Goal: Transaction & Acquisition: Purchase product/service

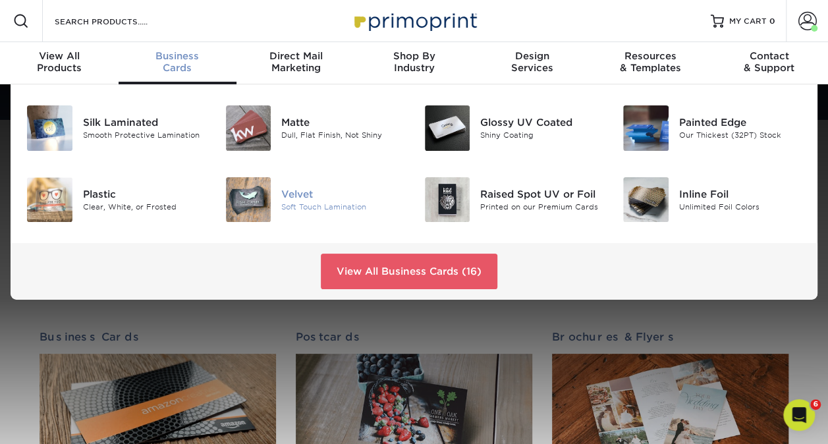
click at [258, 204] on img at bounding box center [248, 199] width 45 height 45
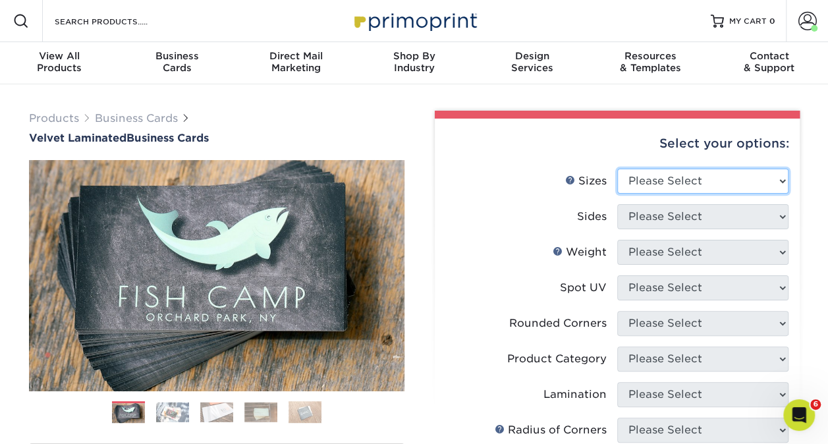
click at [695, 186] on select "Please Select 1.5" x 3.5" - Mini 1.75" x 3.5" - Mini 2" x 2" - Square 2" x 3" -…" at bounding box center [702, 181] width 171 height 25
select select "2.00x3.50"
click at [617, 169] on select "Please Select 1.5" x 3.5" - Mini 1.75" x 3.5" - Mini 2" x 2" - Square 2" x 3" -…" at bounding box center [702, 181] width 171 height 25
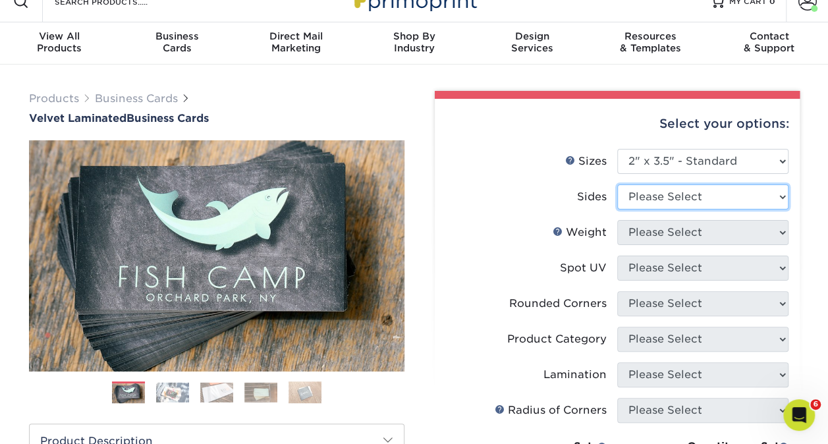
click at [647, 194] on select "Please Select Print Both Sides Print Front Only" at bounding box center [702, 196] width 171 height 25
select select "13abbda7-1d64-4f25-8bb2-c179b224825d"
click at [617, 184] on select "Please Select Print Both Sides Print Front Only" at bounding box center [702, 196] width 171 height 25
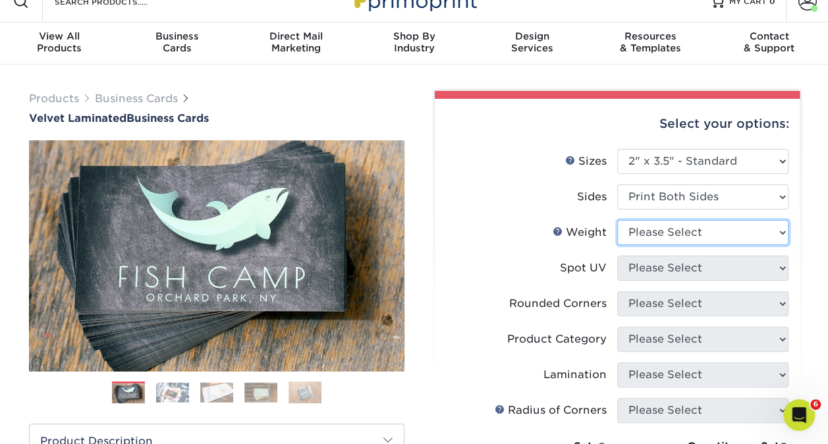
click at [695, 238] on select "Please Select 16PT" at bounding box center [702, 232] width 171 height 25
select select "16PT"
click at [617, 220] on select "Please Select 16PT" at bounding box center [702, 232] width 171 height 25
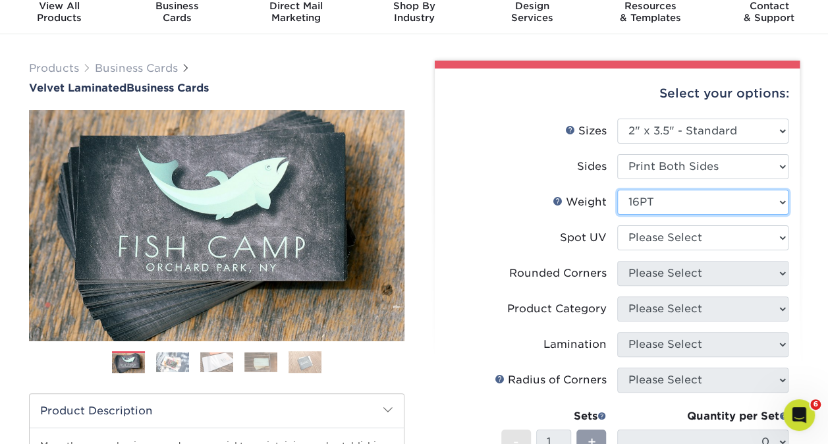
scroll to position [53, 0]
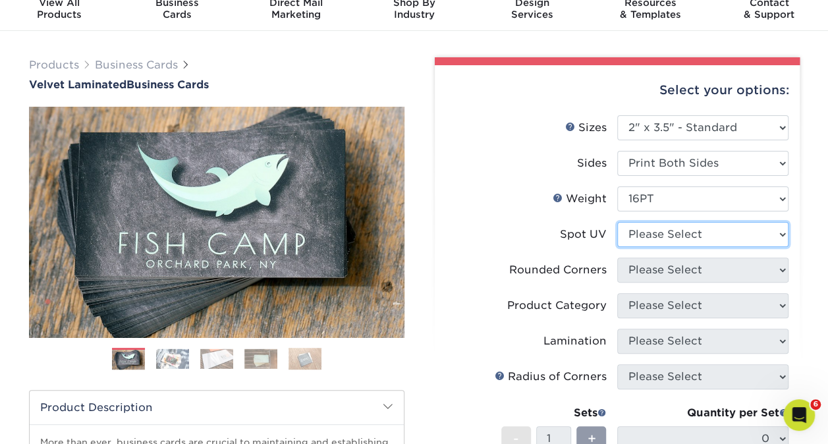
click at [643, 230] on select "Please Select No Spot UV Front and Back (Both Sides) Front Only Back Only" at bounding box center [702, 234] width 171 height 25
select select "0"
click at [617, 222] on select "Please Select No Spot UV Front and Back (Both Sides) Front Only Back Only" at bounding box center [702, 234] width 171 height 25
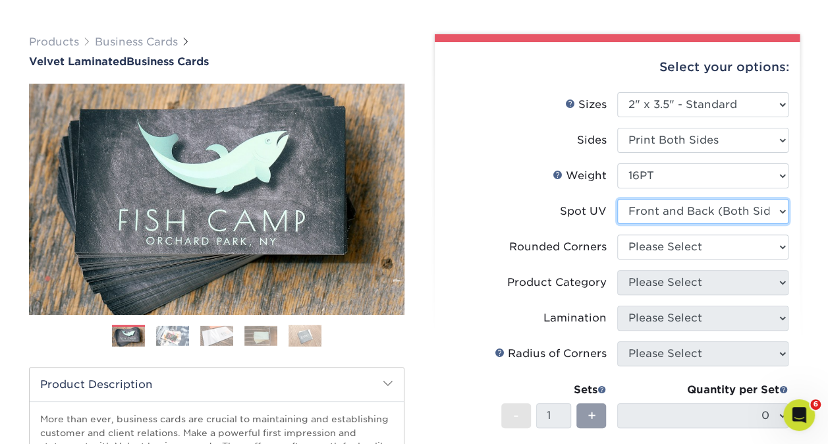
scroll to position [99, 0]
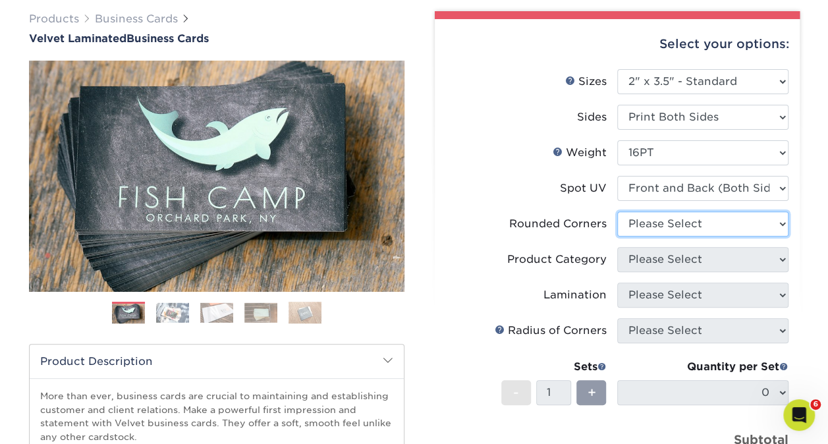
click at [634, 213] on select "Please Select Yes - Round 2 Corners Yes - Round 4 Corners No" at bounding box center [702, 223] width 171 height 25
select select "7672df9e-0e0a-464d-8e1f-920c575e4da3"
click at [617, 211] on select "Please Select Yes - Round 2 Corners Yes - Round 4 Corners No" at bounding box center [702, 223] width 171 height 25
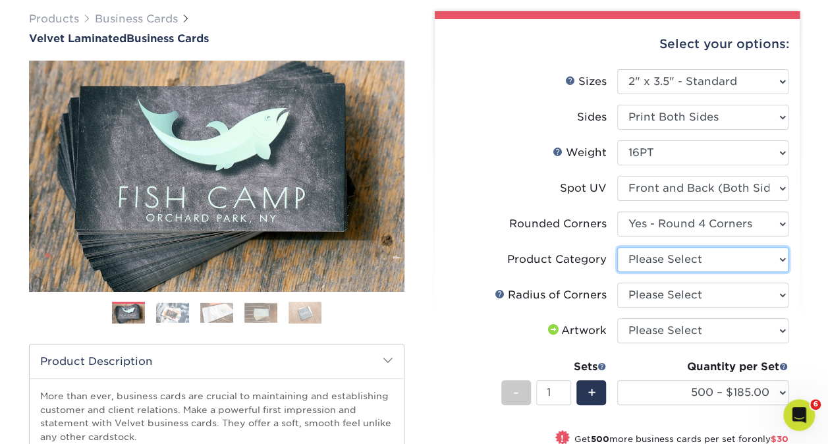
click at [635, 259] on select "Please Select Business Cards" at bounding box center [702, 259] width 171 height 25
select select "3b5148f1-0588-4f88-a218-97bcfdce65c1"
click at [617, 247] on select "Please Select Business Cards" at bounding box center [702, 259] width 171 height 25
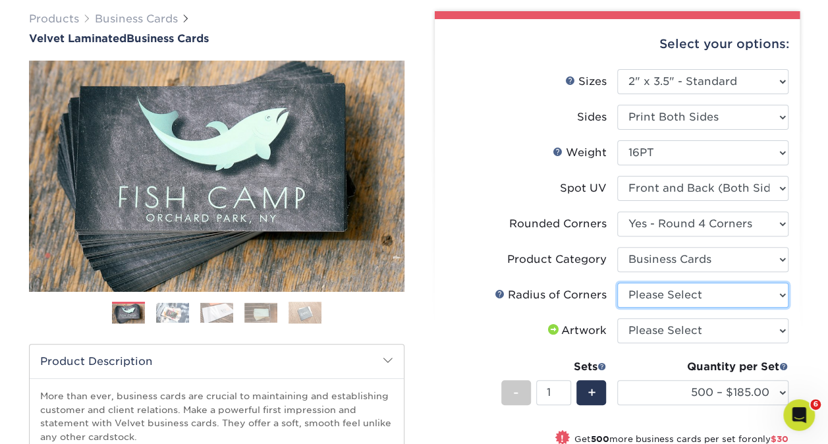
click at [637, 295] on select "Please Select Rounded 1/8" Rounded 1/4"" at bounding box center [702, 294] width 171 height 25
select select "589680c7-ee9a-431b-9d12-d7aeb1386a97"
click at [617, 282] on select "Please Select Rounded 1/8" Rounded 1/4"" at bounding box center [702, 294] width 171 height 25
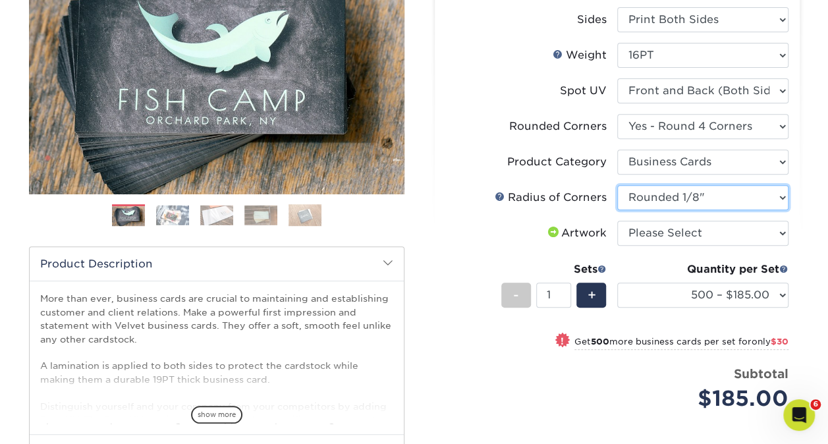
scroll to position [198, 0]
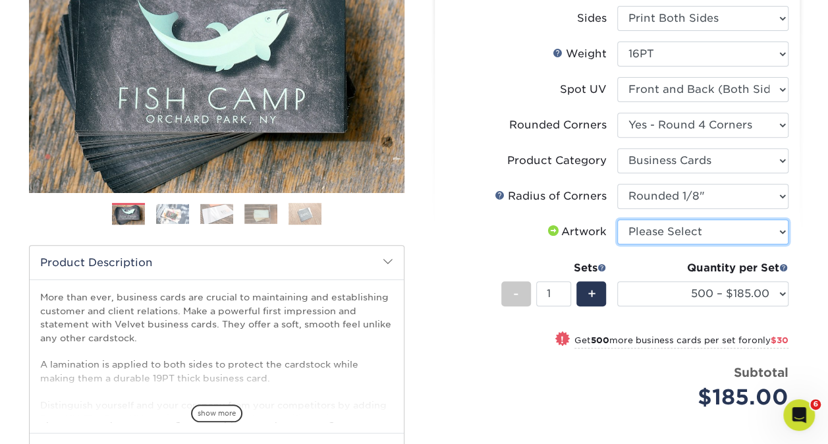
click at [654, 226] on select "Please Select I will upload files I need a design - $100" at bounding box center [702, 231] width 171 height 25
select select "upload"
click at [617, 219] on select "Please Select I will upload files I need a design - $100" at bounding box center [702, 231] width 171 height 25
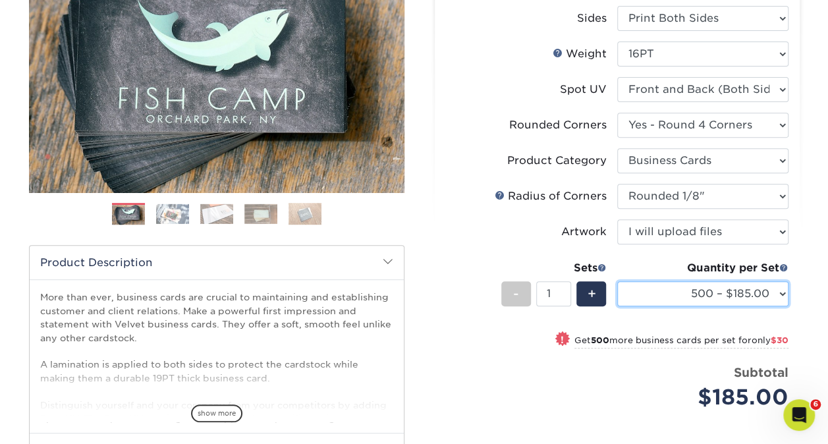
click at [670, 288] on select "500 – $185.00 1000 – $215.00 2500 – $518.00 5000 – $869.00 10000 – $1557.00" at bounding box center [702, 293] width 171 height 25
click at [679, 281] on select "500 – $185.00 1000 – $215.00 2500 – $518.00 5000 – $869.00 10000 – $1557.00" at bounding box center [702, 293] width 171 height 25
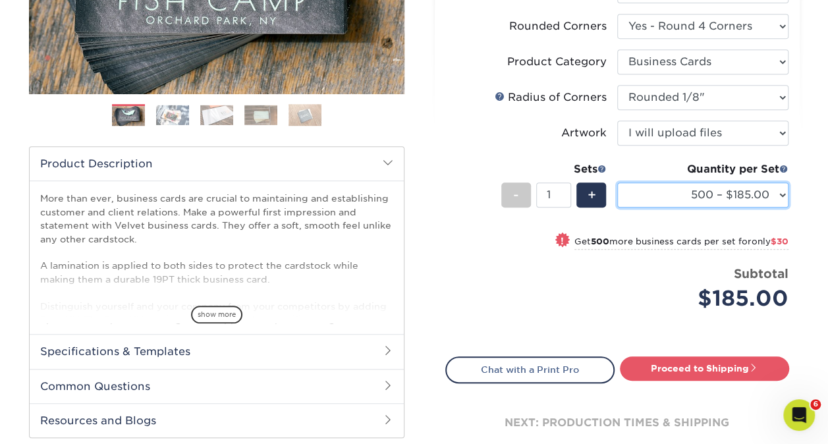
scroll to position [298, 0]
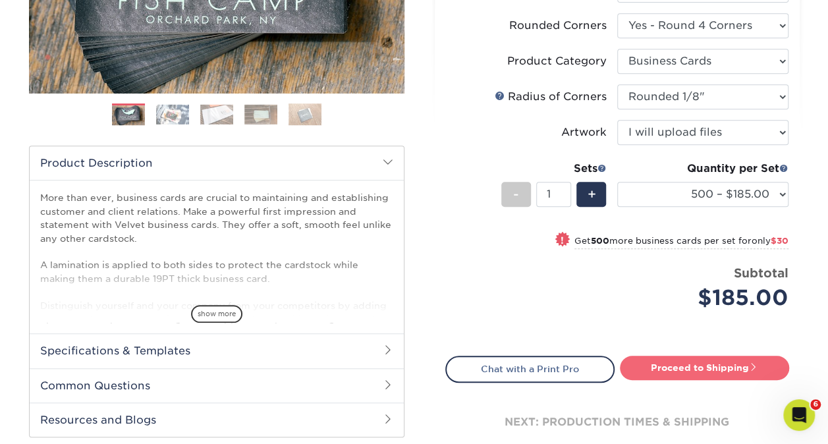
click at [656, 369] on link "Proceed to Shipping" at bounding box center [704, 368] width 169 height 24
type input "Set 1"
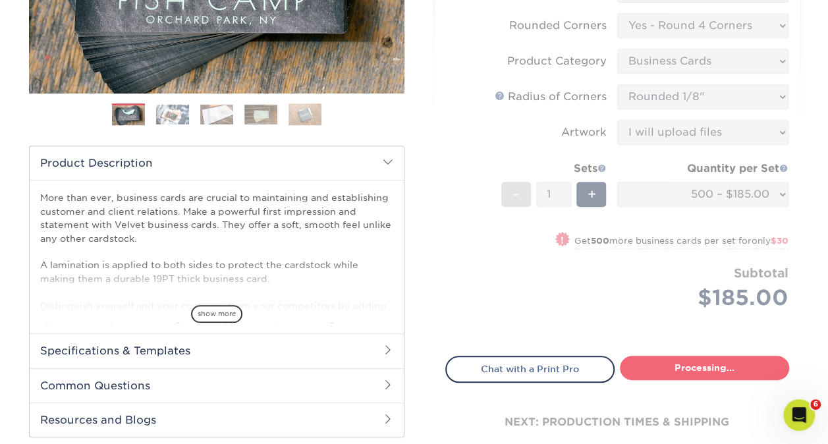
select select "324fe1f0-70d0-4914-adf4-8f61103db615"
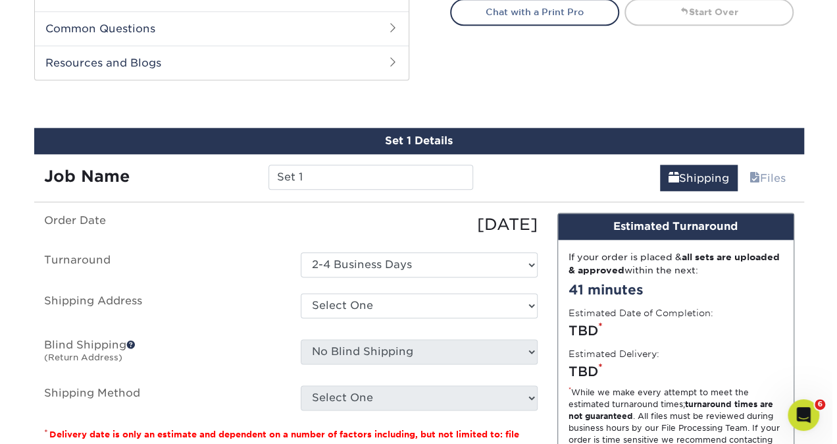
scroll to position [689, 0]
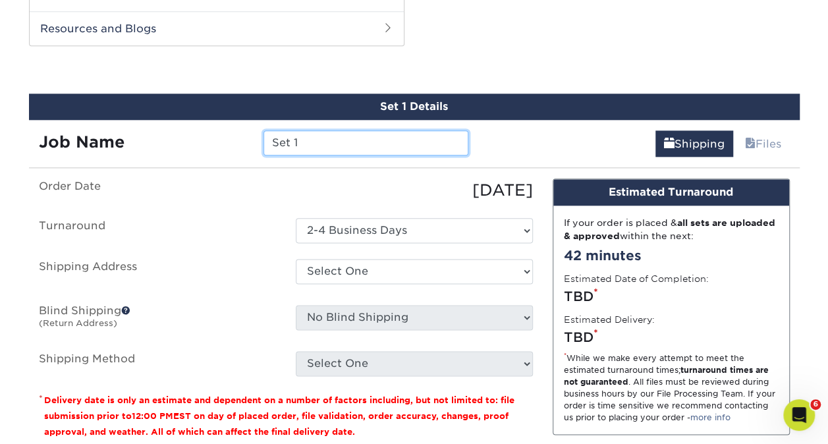
drag, startPoint x: 319, startPoint y: 151, endPoint x: 58, endPoint y: 101, distance: 265.4
click at [58, 101] on div "Set 1 Details Job Name Set 1 Shipping Files You've choosen mailing services! If…" at bounding box center [414, 302] width 770 height 419
type input "Maria Thomas"
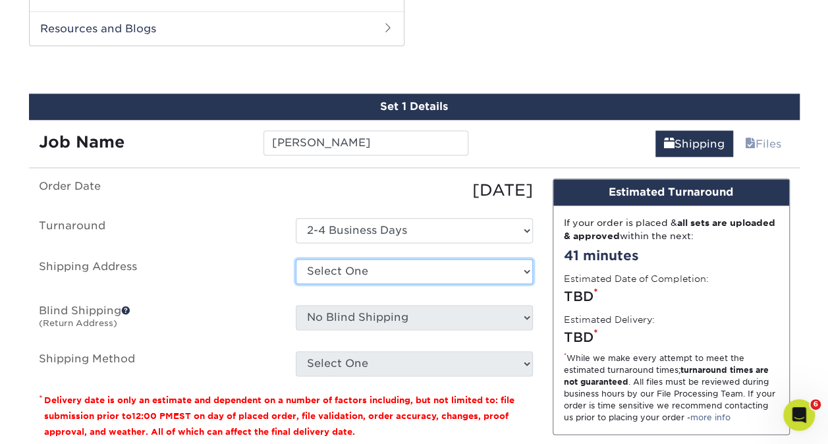
click at [377, 271] on select "Select One Adam Nygaard Annalyn Annalyn Jones Aruna Chandra Ben Yang Brandon M …" at bounding box center [414, 271] width 237 height 25
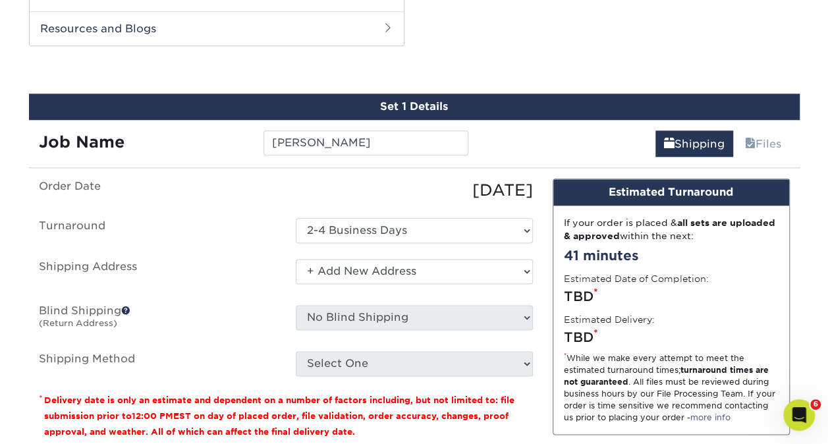
click at [296, 259] on select "Select One Adam Nygaard Annalyn Annalyn Jones Aruna Chandra Ben Yang Brandon M …" at bounding box center [414, 271] width 237 height 25
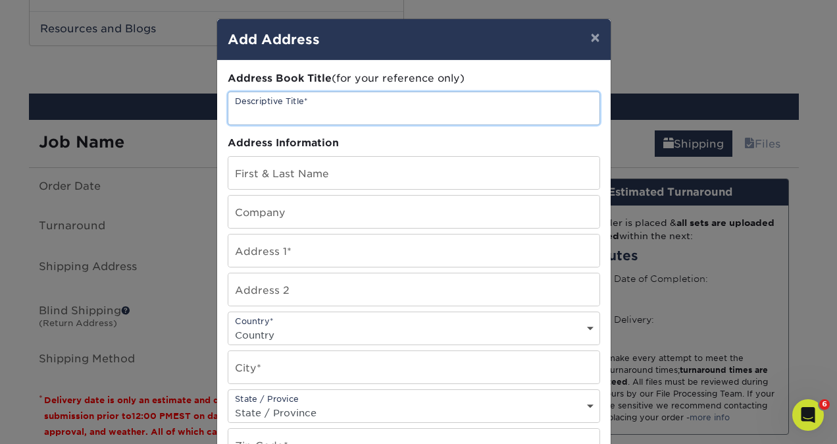
drag, startPoint x: 255, startPoint y: 104, endPoint x: 363, endPoint y: 95, distance: 108.4
click at [363, 95] on input "text" at bounding box center [413, 108] width 371 height 32
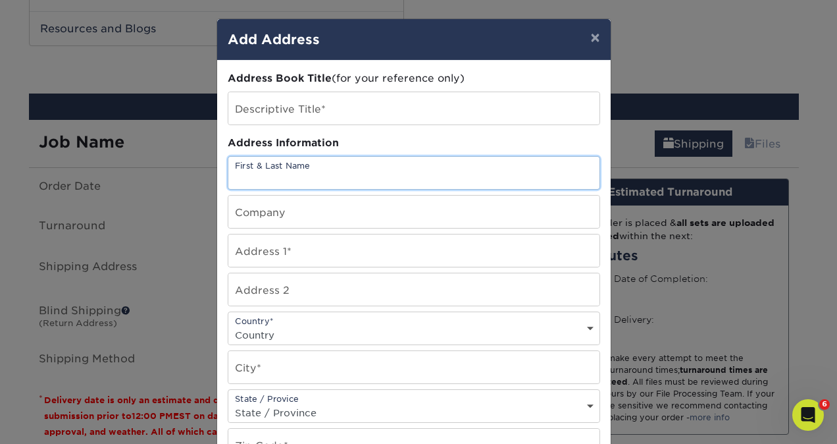
click at [242, 162] on input "text" at bounding box center [413, 173] width 371 height 32
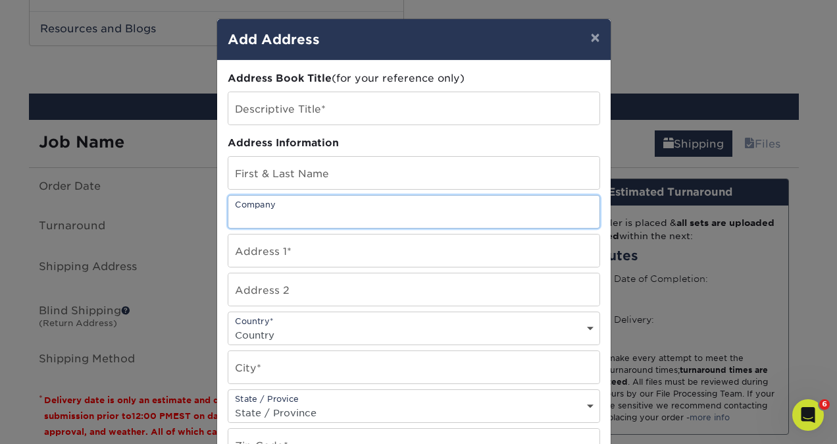
click at [228, 209] on input "text" at bounding box center [413, 212] width 371 height 32
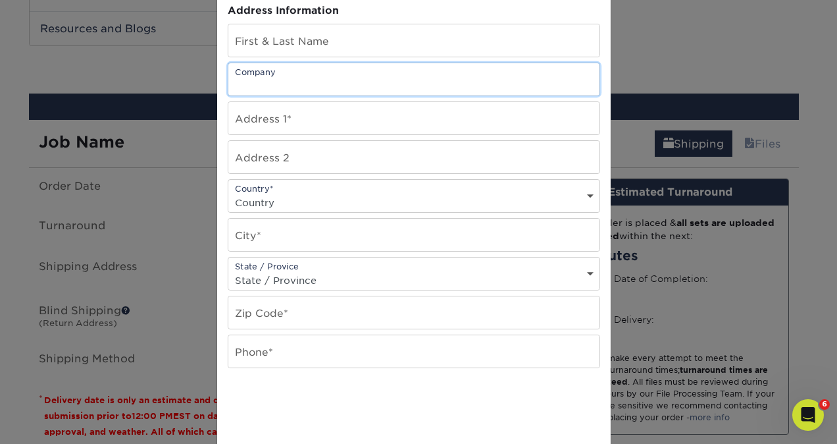
scroll to position [140, 0]
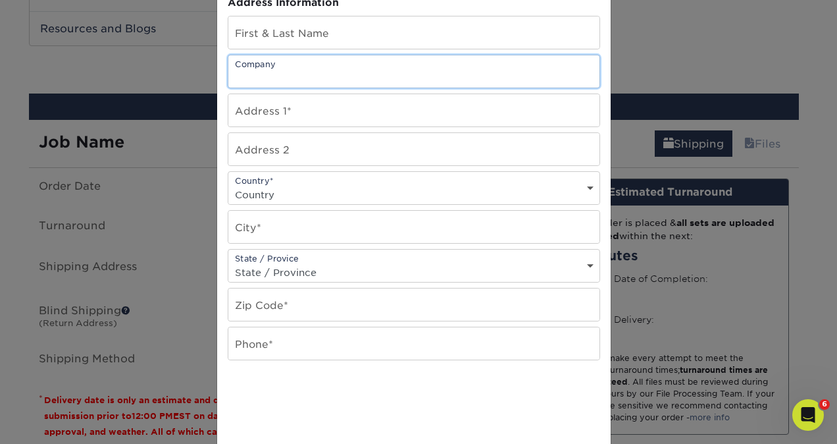
click at [278, 83] on input "text" at bounding box center [413, 71] width 371 height 32
click at [248, 70] on input "text" at bounding box center [413, 71] width 371 height 32
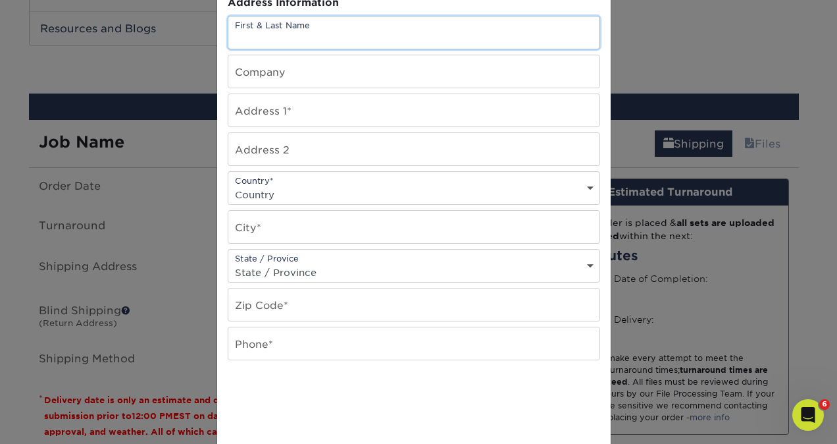
click at [335, 43] on input "text" at bounding box center [413, 32] width 371 height 32
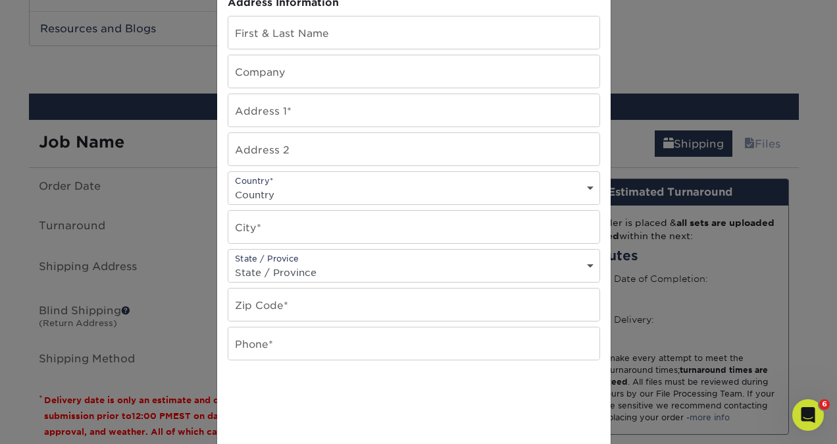
click at [288, 363] on div "Address Book Title (for your reference only) Descriptive Title* Address Informa…" at bounding box center [414, 215] width 373 height 568
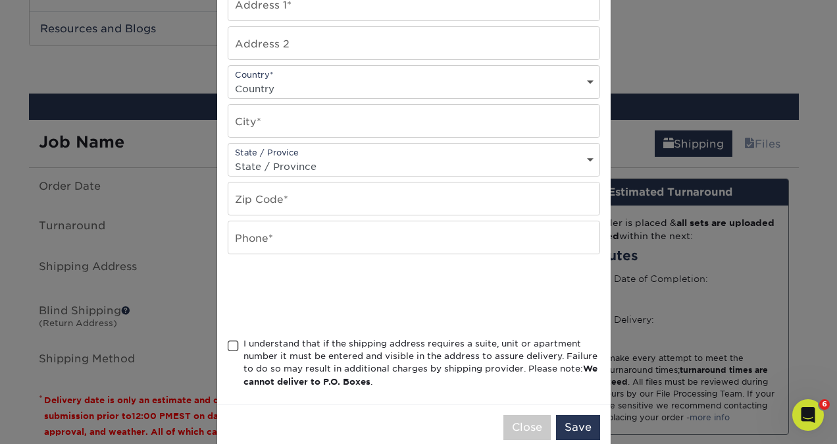
scroll to position [266, 0]
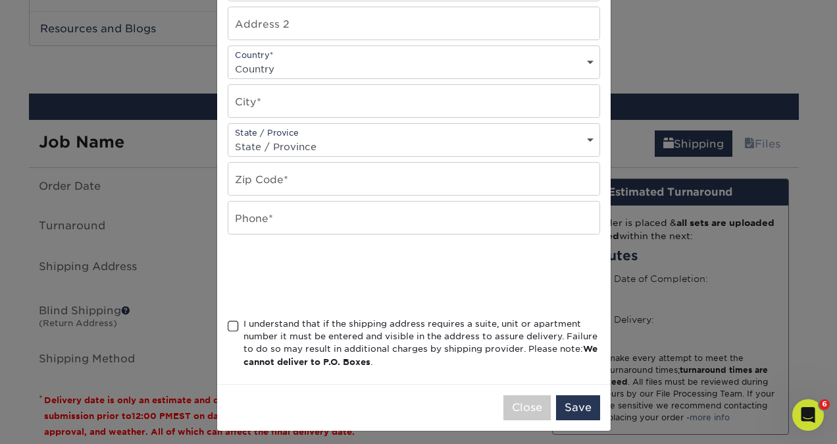
click at [332, 346] on div "I understand that if the shipping address requires a suite, unit or apartment n…" at bounding box center [422, 342] width 357 height 51
click at [0, 0] on input "I understand that if the shipping address requires a suite, unit or apartment n…" at bounding box center [0, 0] width 0 height 0
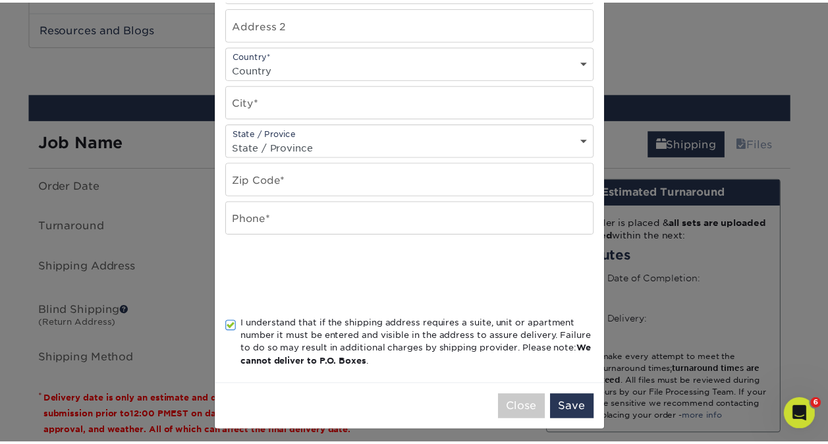
scroll to position [0, 0]
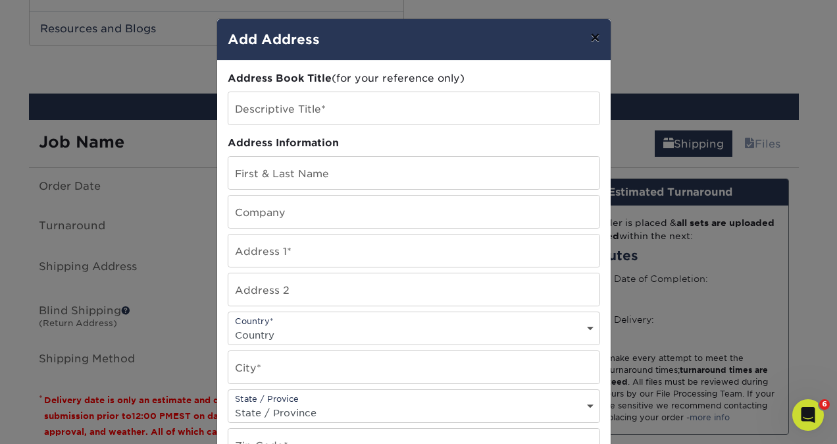
click at [590, 42] on button "×" at bounding box center [595, 37] width 30 height 37
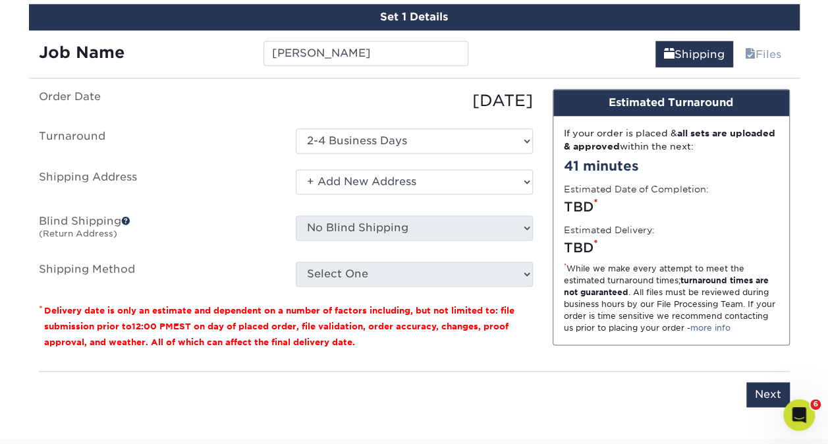
scroll to position [779, 0]
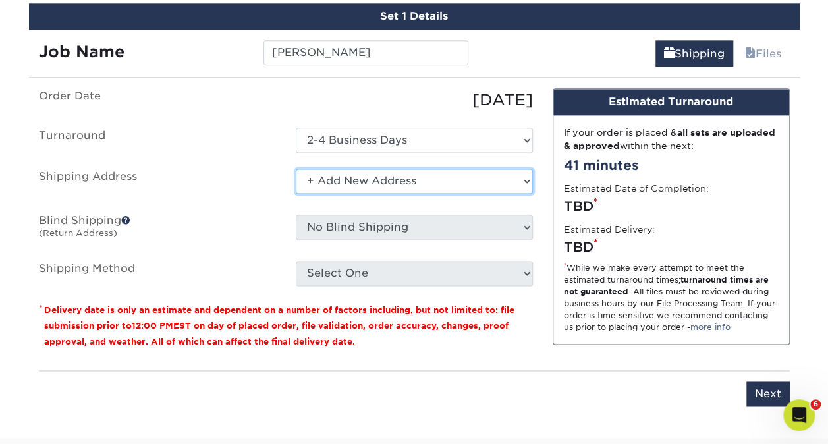
click at [437, 180] on select "Select One Adam Nygaard Annalyn Annalyn Jones Aruna Chandra Ben Yang Brandon M …" at bounding box center [414, 181] width 237 height 25
select select "274982"
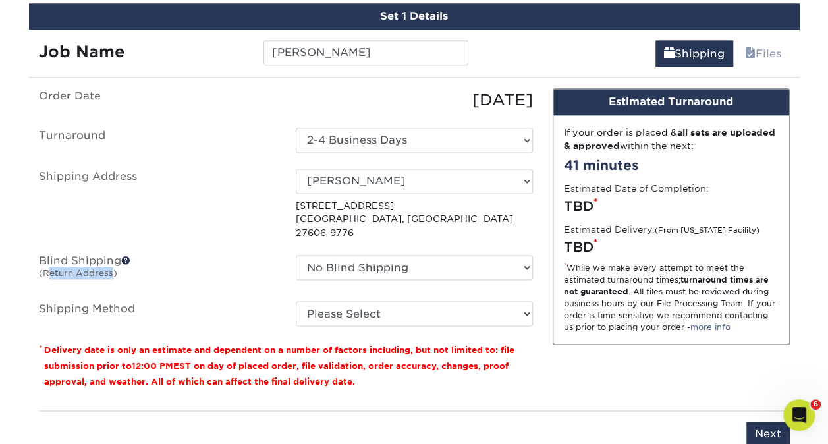
drag, startPoint x: 113, startPoint y: 254, endPoint x: 49, endPoint y: 255, distance: 64.5
click at [49, 268] on small "(Return Address)" at bounding box center [78, 273] width 78 height 10
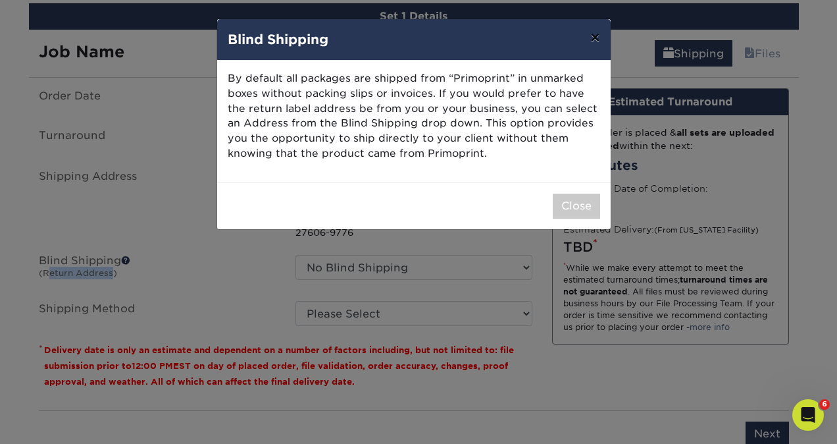
click at [598, 35] on button "×" at bounding box center [595, 37] width 30 height 37
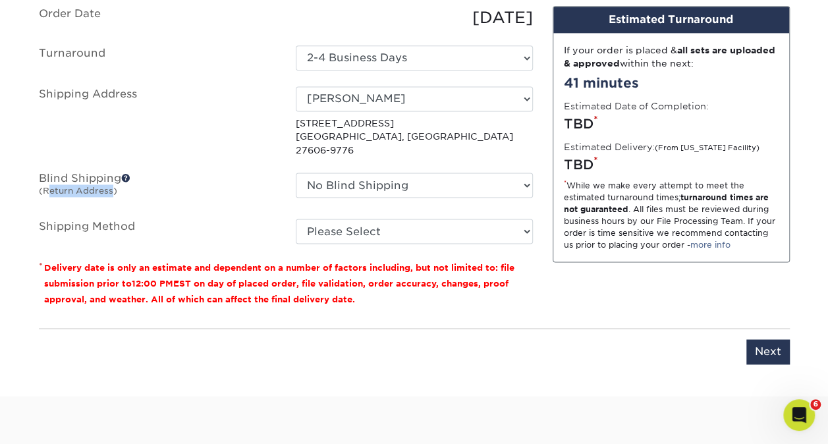
scroll to position [881, 0]
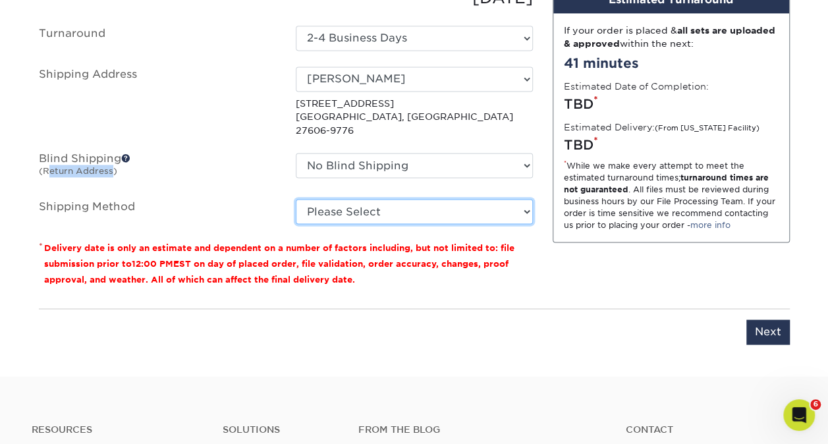
click at [339, 201] on select "Please Select Ground Shipping (+$8.96) 3 Day Shipping Service (+$20.06) 2 Day A…" at bounding box center [414, 211] width 237 height 25
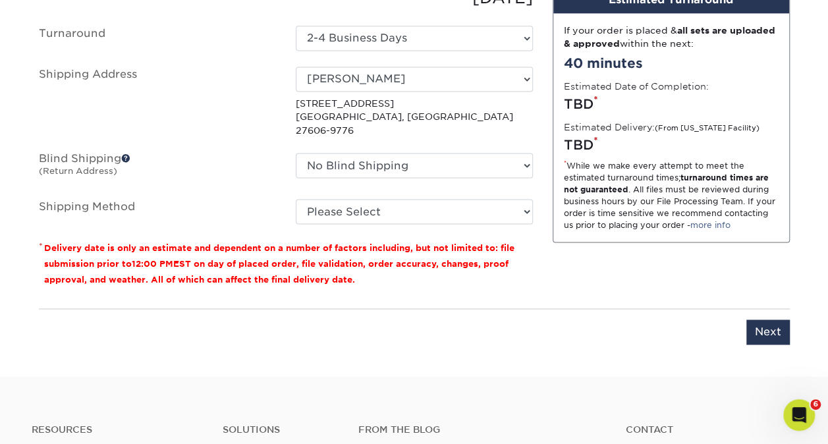
click at [429, 199] on select "Please Select Ground Shipping (+$8.96) 3 Day Shipping Service (+$20.06) 2 Day A…" at bounding box center [414, 211] width 237 height 25
click at [211, 263] on small "Delivery date is only an estimate and dependent on a number of factors includin…" at bounding box center [279, 263] width 470 height 41
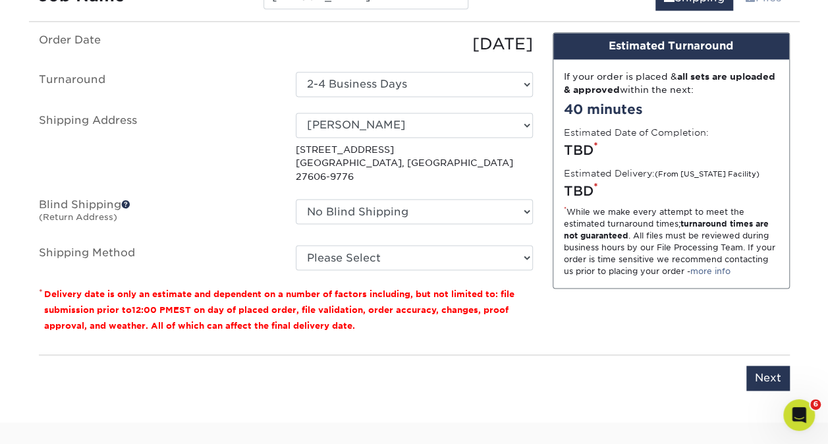
scroll to position [836, 0]
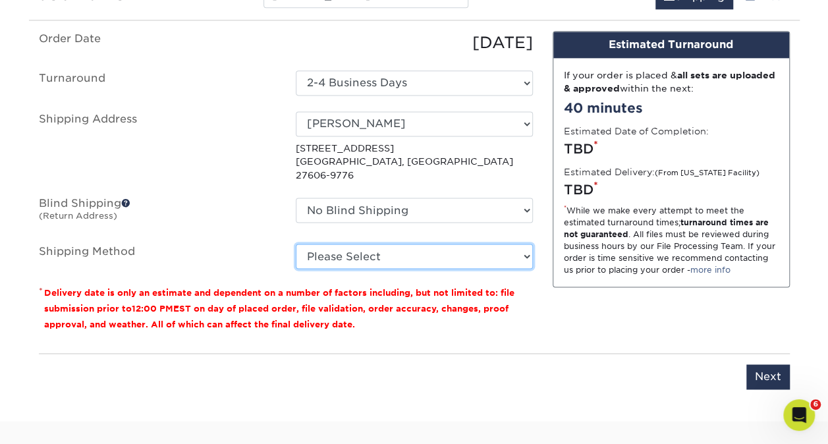
click at [359, 244] on select "Please Select Ground Shipping (+$8.96) 3 Day Shipping Service (+$20.06) 2 Day A…" at bounding box center [414, 256] width 237 height 25
select select "03"
click at [296, 244] on select "Please Select Ground Shipping (+$8.96) 3 Day Shipping Service (+$20.06) 2 Day A…" at bounding box center [414, 256] width 237 height 25
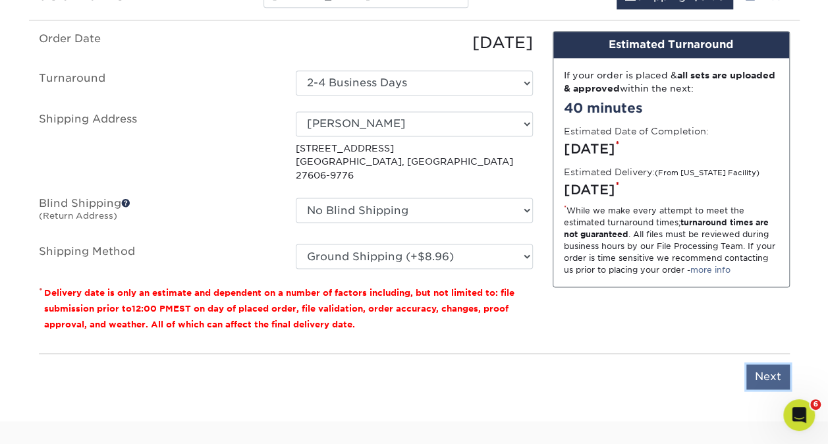
click at [768, 364] on input "Next" at bounding box center [767, 376] width 43 height 25
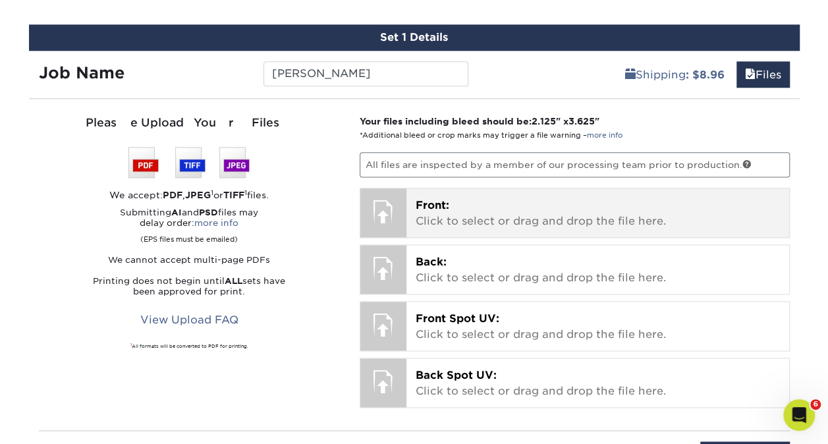
scroll to position [758, 0]
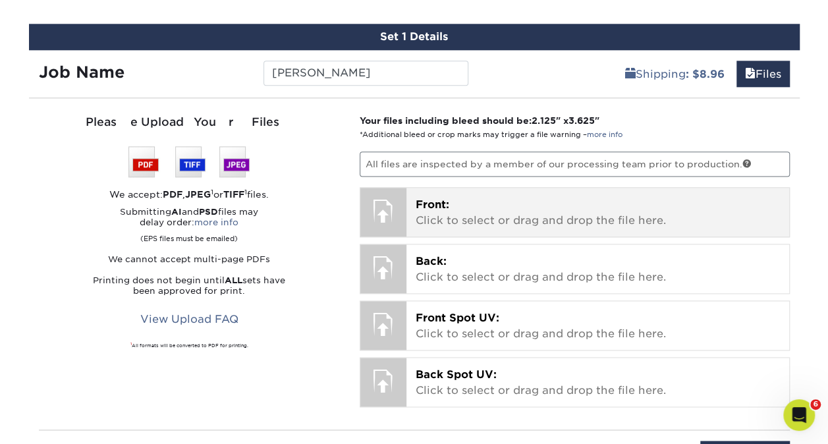
click at [441, 215] on p "Front: Click to select or drag and drop the file here." at bounding box center [597, 213] width 364 height 32
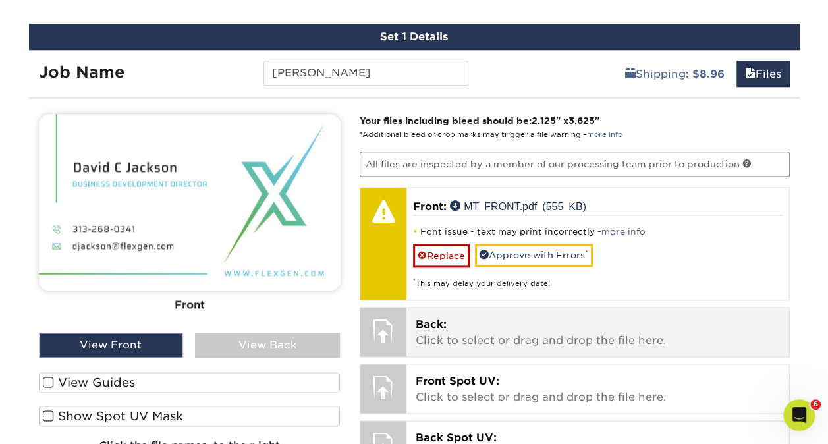
click at [515, 267] on div "* This may delay your delivery date!" at bounding box center [597, 278] width 369 height 22
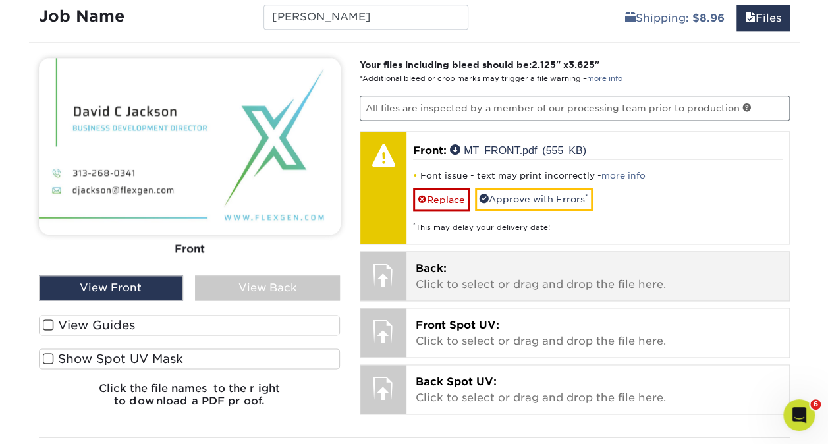
scroll to position [816, 0]
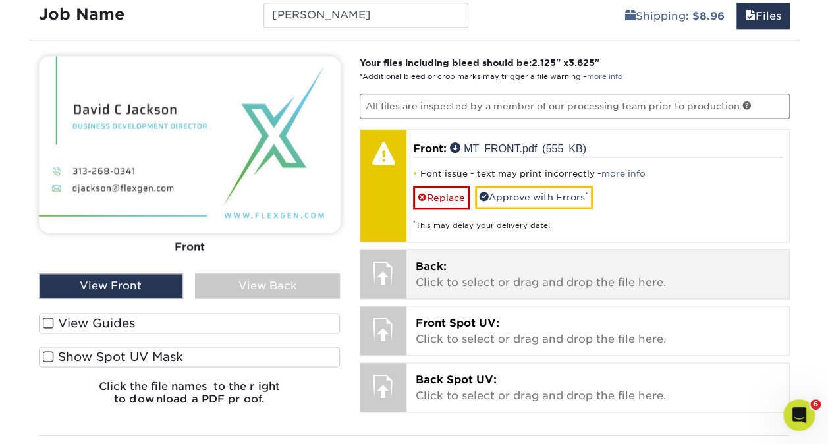
click at [502, 280] on p "Back: Click to select or drag and drop the file here." at bounding box center [597, 275] width 364 height 32
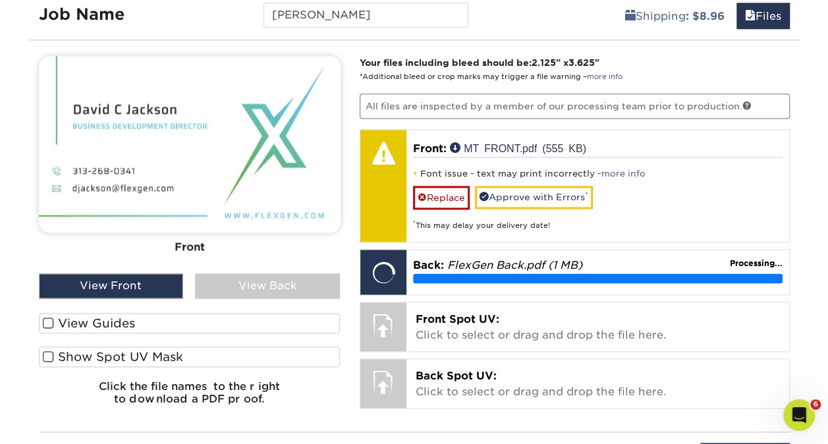
click at [243, 277] on div "View Back" at bounding box center [267, 285] width 145 height 25
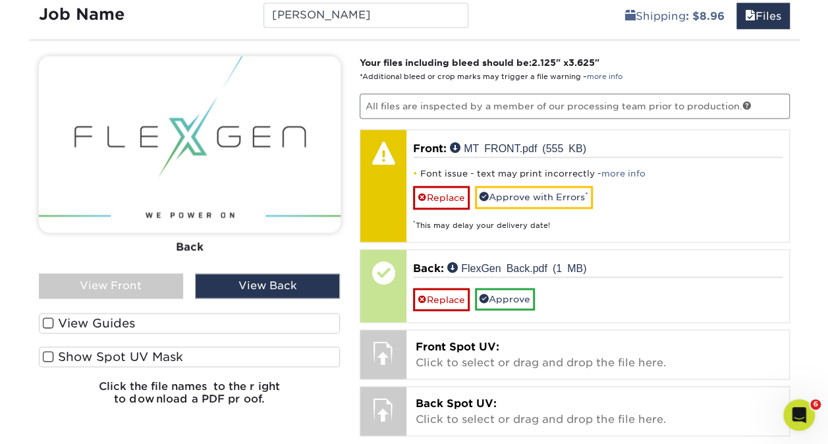
click at [155, 274] on div "View Front" at bounding box center [111, 285] width 145 height 25
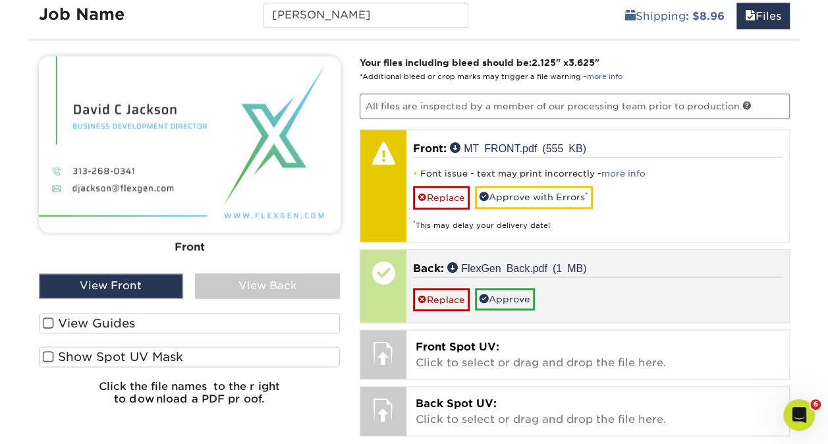
scroll to position [958, 0]
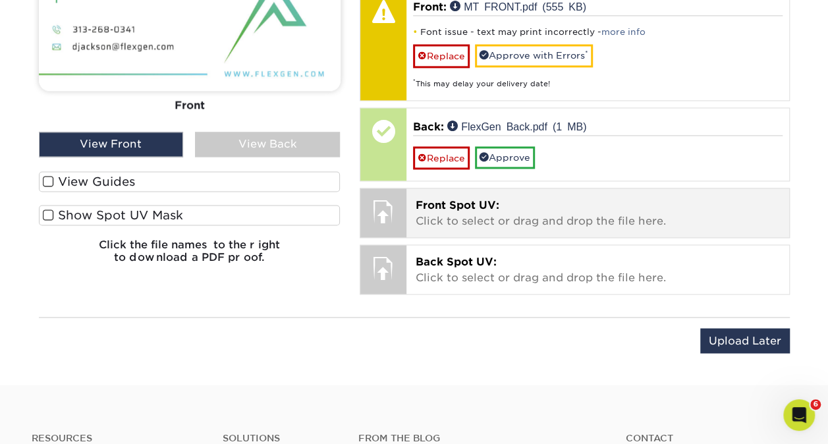
click at [437, 215] on p "Front Spot UV: Click to select or drag and drop the file here." at bounding box center [597, 214] width 364 height 32
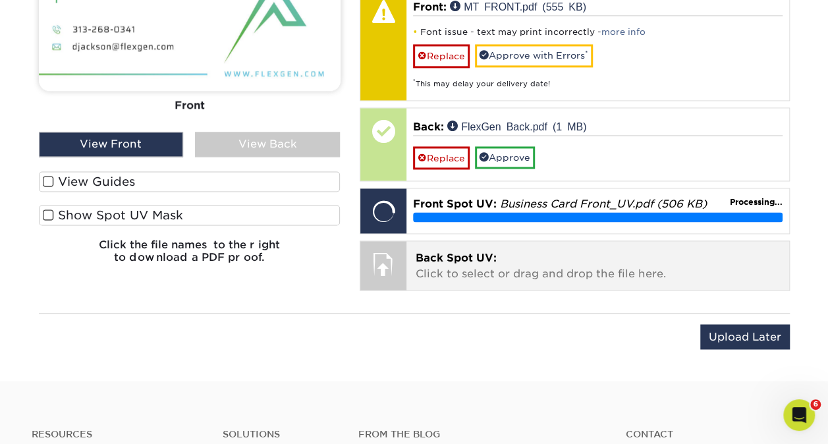
click at [463, 269] on p "Back Spot UV: Click to select or drag and drop the file here." at bounding box center [597, 266] width 364 height 32
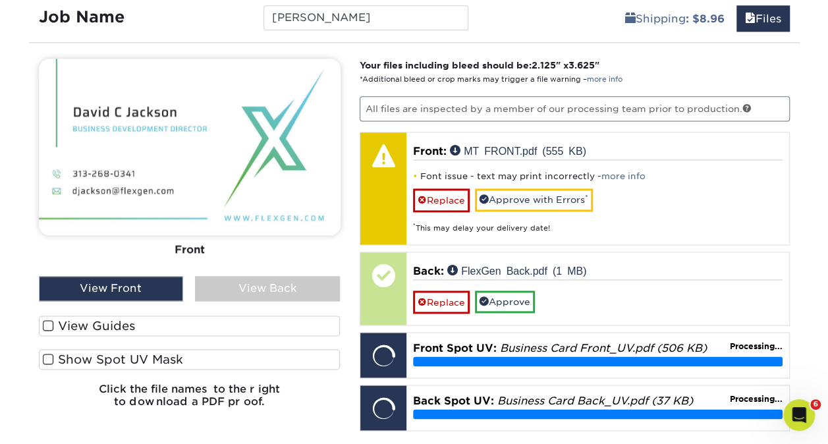
scroll to position [813, 0]
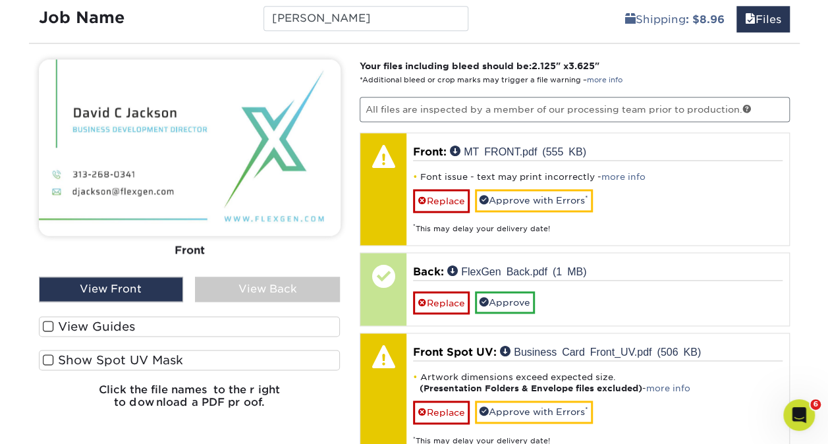
click at [54, 359] on label "Show Spot UV Mask" at bounding box center [190, 360] width 302 height 20
click at [0, 0] on input "Show Spot UV Mask" at bounding box center [0, 0] width 0 height 0
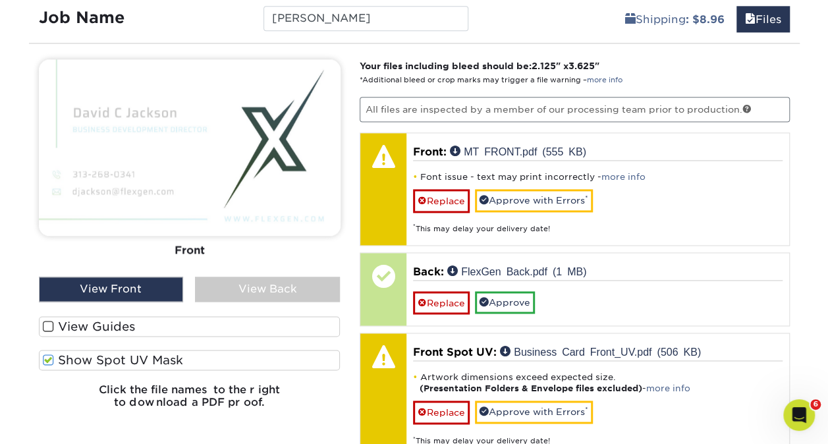
click at [246, 283] on div "View Back" at bounding box center [267, 289] width 145 height 25
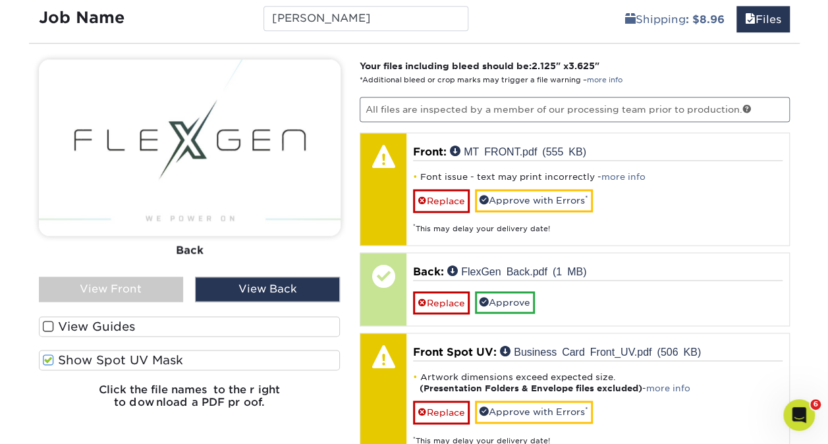
click at [119, 280] on div "View Front" at bounding box center [111, 289] width 145 height 25
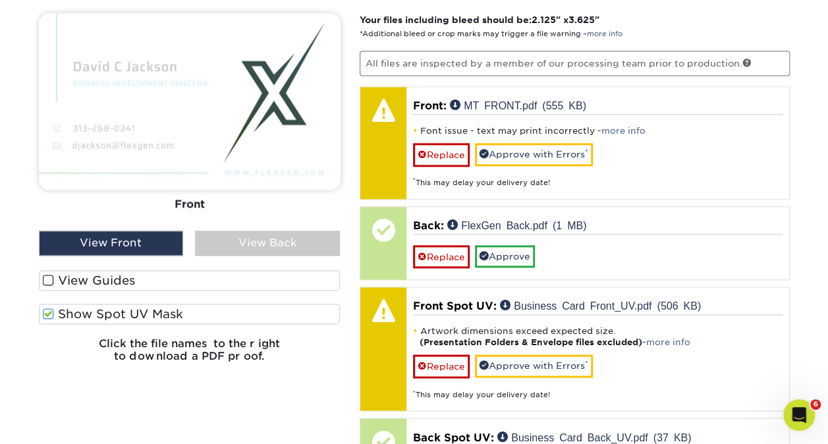
scroll to position [862, 0]
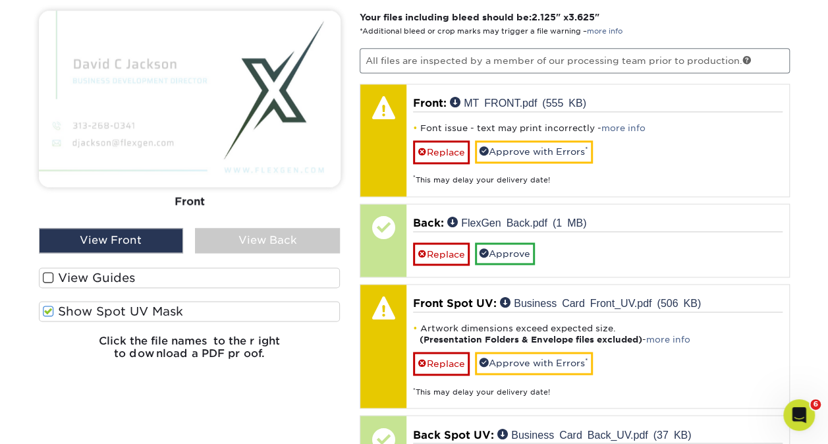
click at [66, 309] on label "Show Spot UV Mask" at bounding box center [190, 311] width 302 height 20
click at [0, 0] on input "Show Spot UV Mask" at bounding box center [0, 0] width 0 height 0
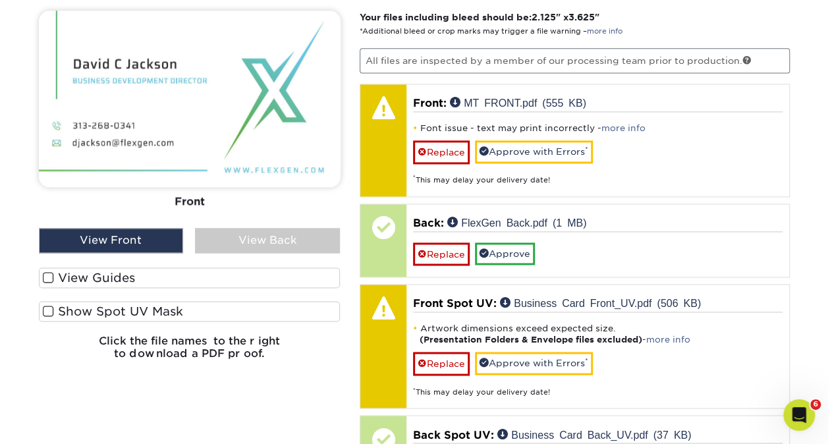
click at [56, 279] on label "View Guides" at bounding box center [190, 277] width 302 height 20
click at [0, 0] on input "View Guides" at bounding box center [0, 0] width 0 height 0
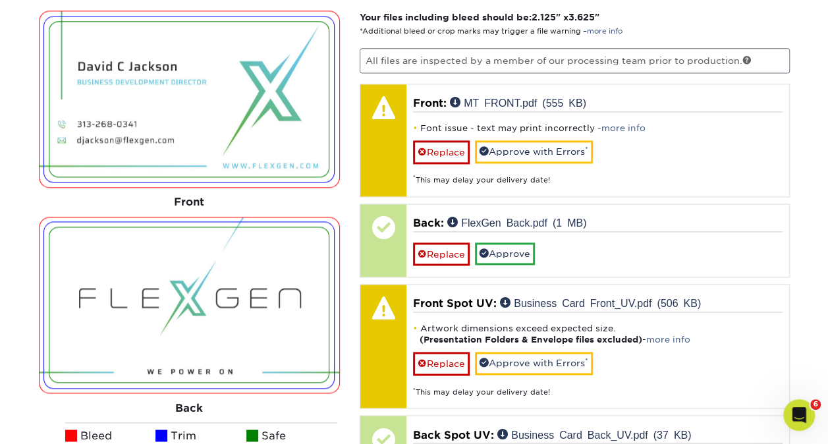
click at [56, 279] on img at bounding box center [188, 304] width 279 height 155
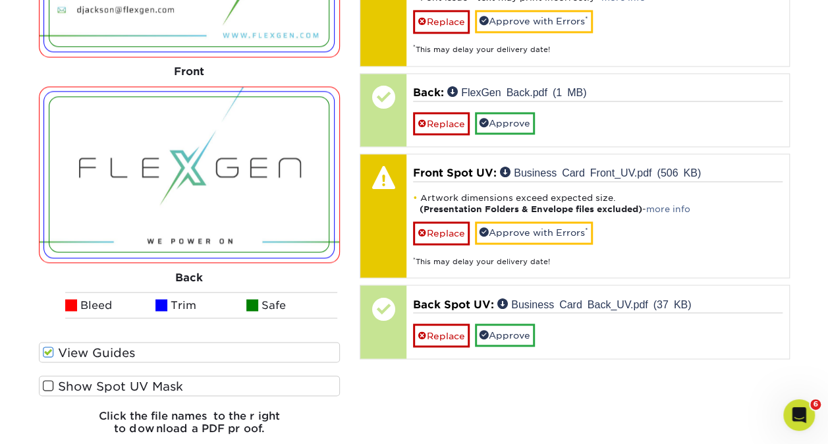
scroll to position [993, 0]
click at [62, 352] on label "View Guides" at bounding box center [190, 351] width 302 height 20
click at [0, 0] on input "View Guides" at bounding box center [0, 0] width 0 height 0
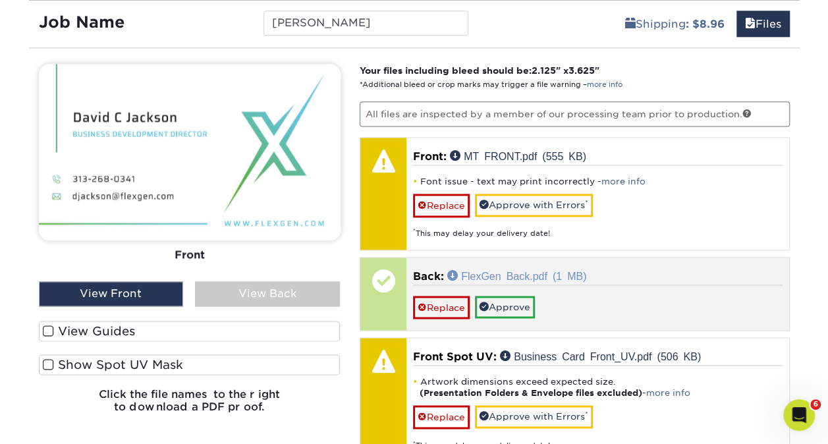
scroll to position [810, 0]
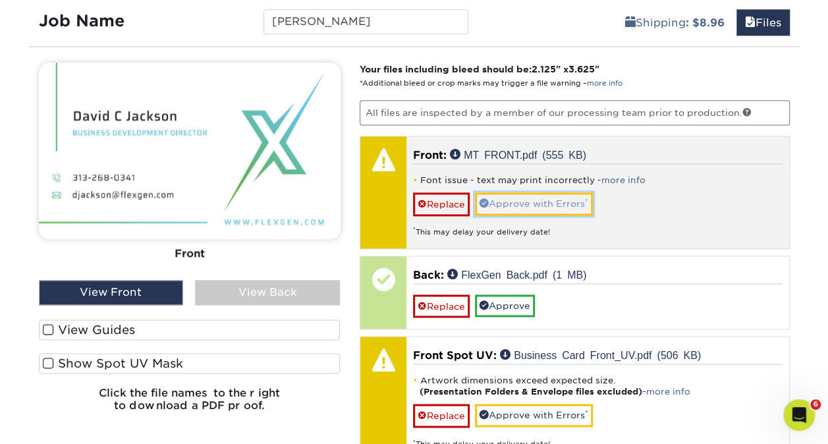
click at [497, 194] on link "Approve with Errors *" at bounding box center [534, 203] width 118 height 22
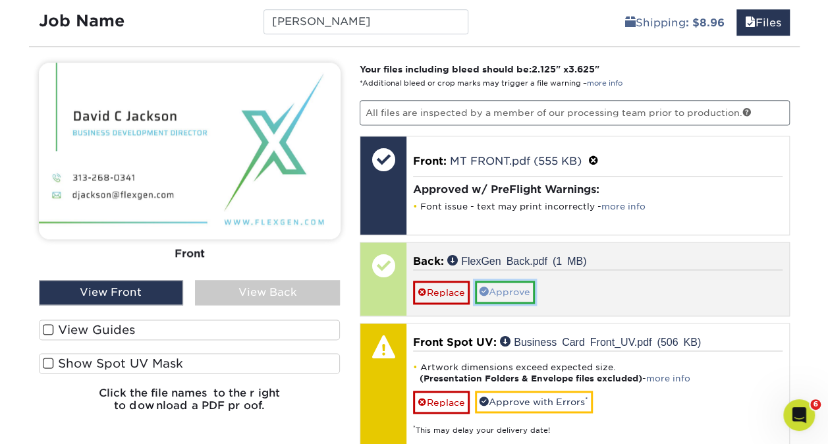
click at [504, 288] on link "Approve" at bounding box center [505, 291] width 60 height 22
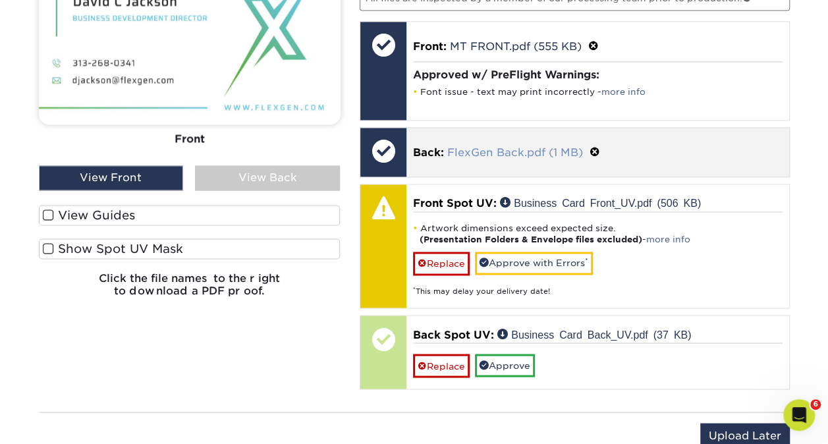
scroll to position [976, 0]
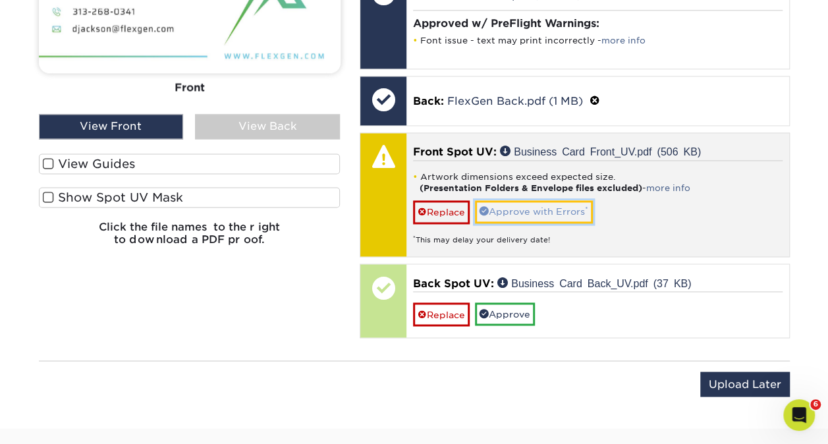
click at [534, 203] on link "Approve with Errors *" at bounding box center [534, 211] width 118 height 22
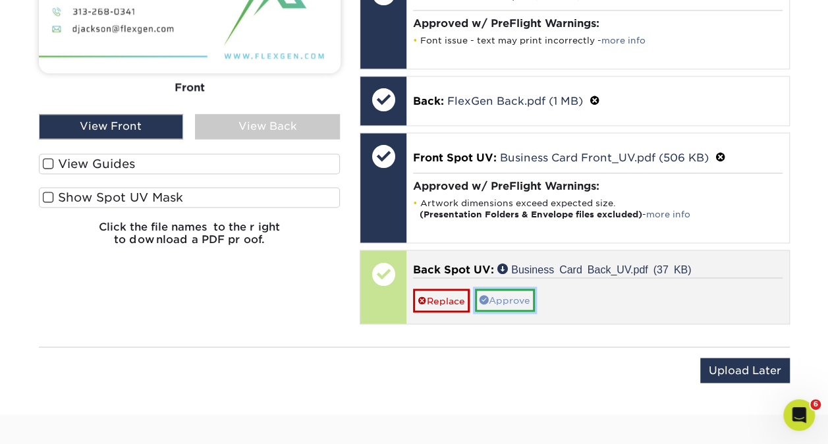
click at [507, 294] on link "Approve" at bounding box center [505, 299] width 60 height 22
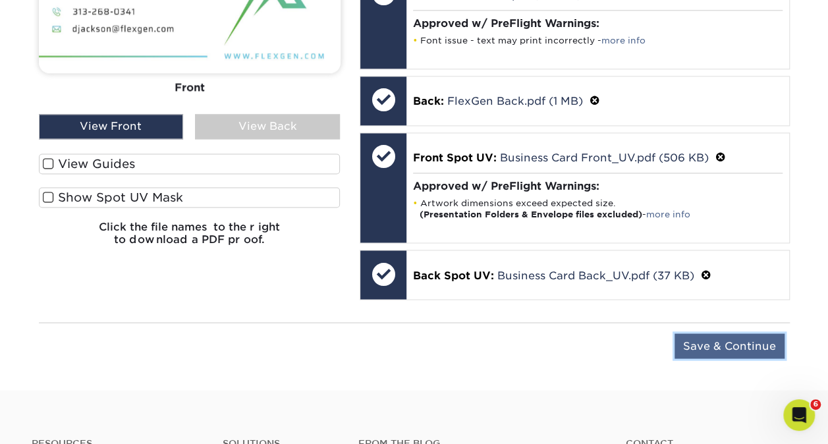
click at [701, 336] on input "Save & Continue" at bounding box center [729, 345] width 110 height 25
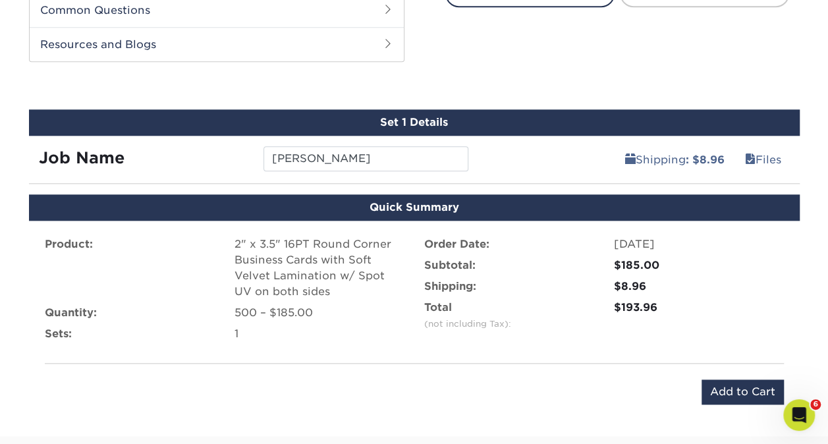
scroll to position [670, 0]
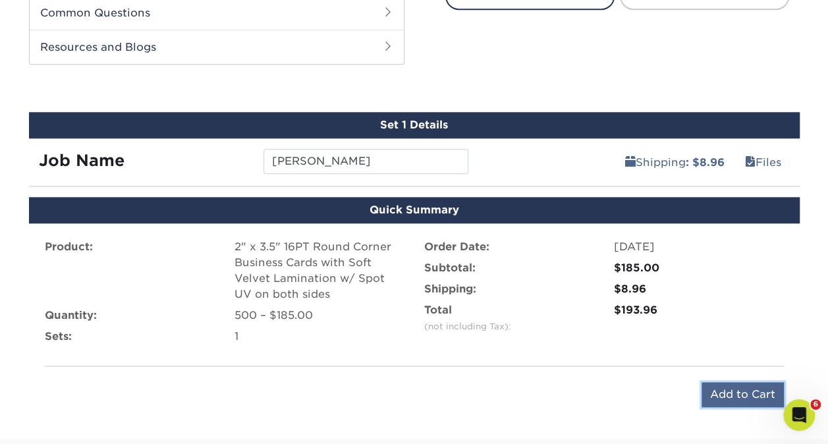
click at [723, 387] on input "Add to Cart" at bounding box center [742, 394] width 82 height 25
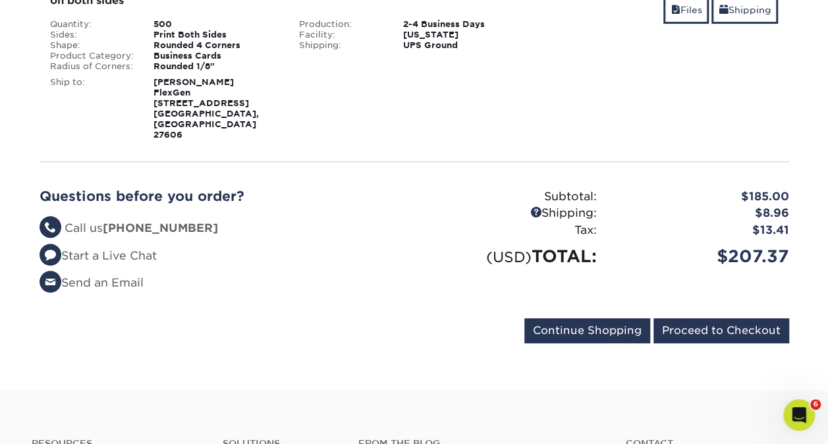
scroll to position [275, 0]
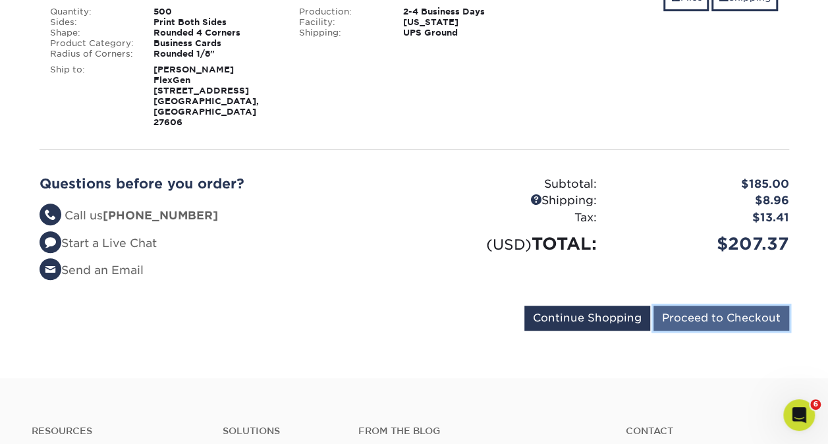
click at [675, 305] on input "Proceed to Checkout" at bounding box center [721, 317] width 136 height 25
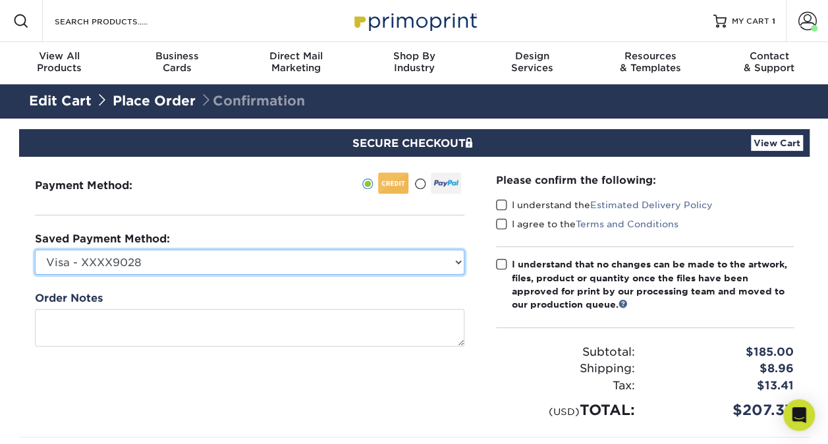
click at [205, 266] on select "Visa - XXXX9028 Visa - XXXX2898 Visa - XXXX1580 New Credit Card" at bounding box center [249, 262] width 429 height 25
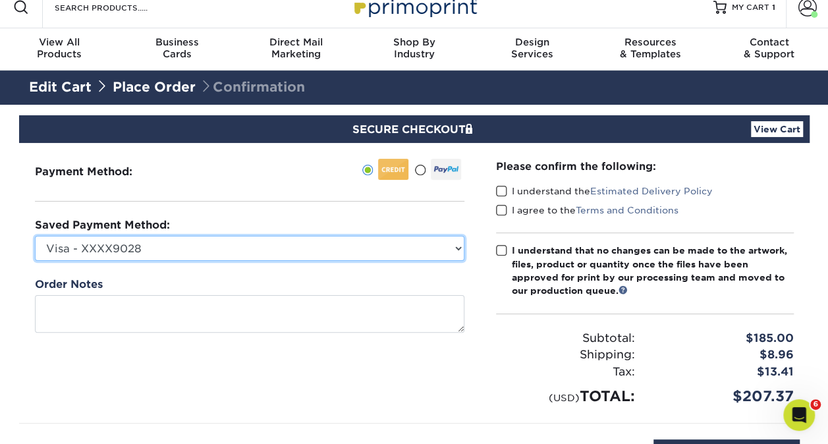
scroll to position [15, 0]
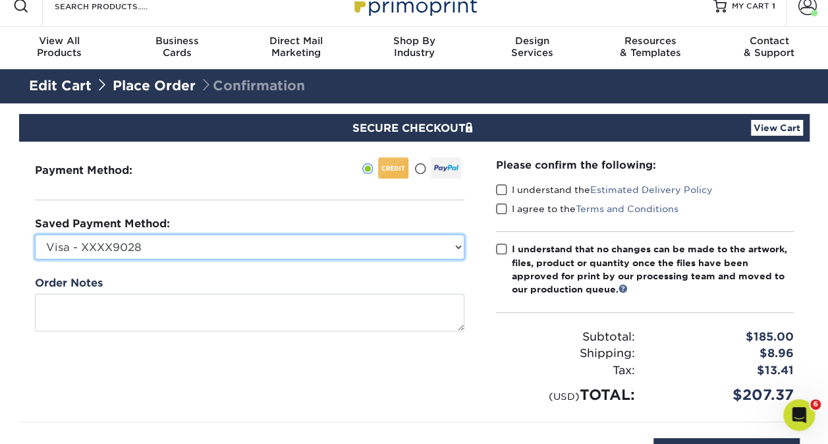
click at [168, 245] on select "Visa - XXXX9028 Visa - XXXX2898 Visa - XXXX1580 New Credit Card" at bounding box center [249, 246] width 429 height 25
select select "71139"
click at [35, 234] on select "Visa - XXXX9028 Visa - XXXX2898 Visa - XXXX1580 New Credit Card" at bounding box center [249, 246] width 429 height 25
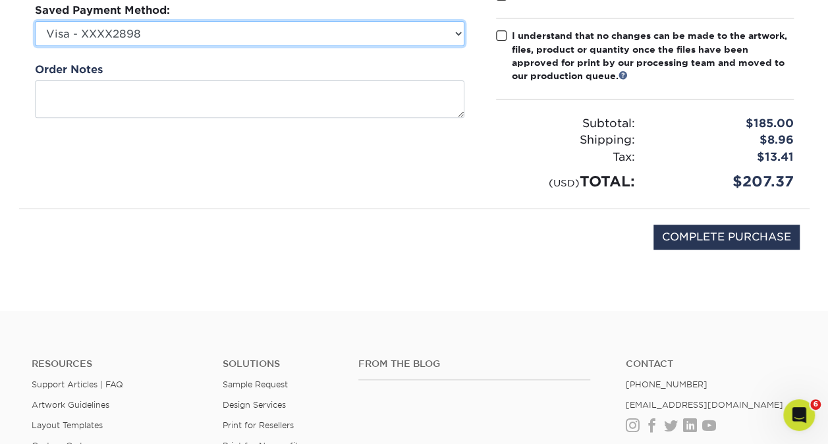
scroll to position [0, 0]
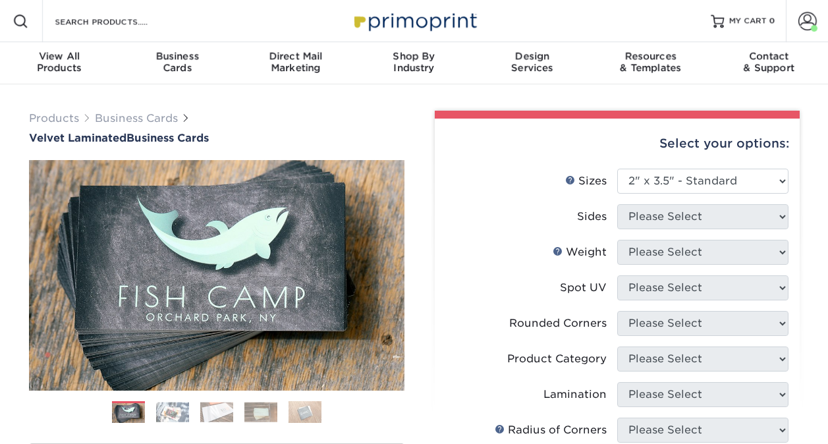
select select "2.00x3.50"
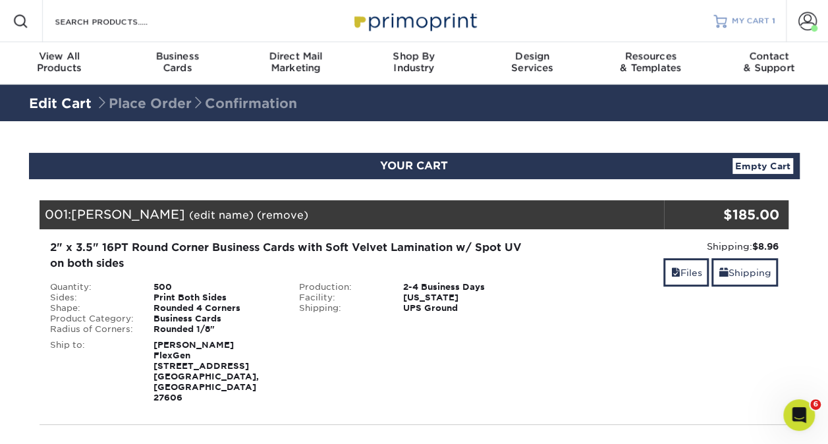
click at [738, 13] on link "MY CART 1" at bounding box center [744, 21] width 62 height 42
click at [766, 159] on link "Empty Cart" at bounding box center [762, 166] width 61 height 16
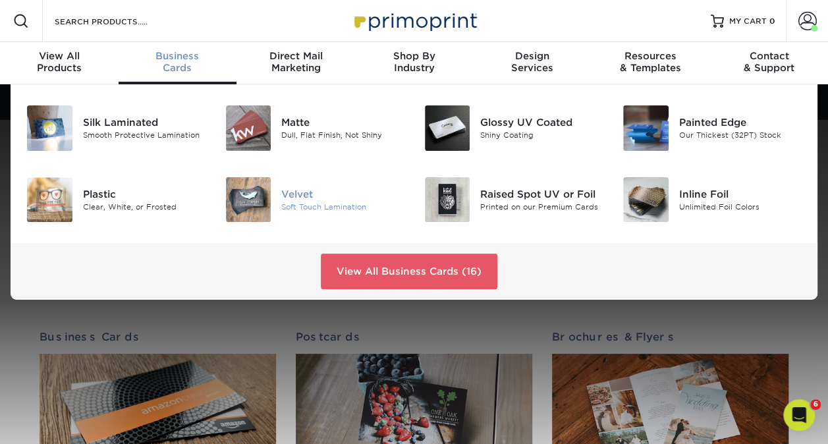
click at [295, 223] on div "Velvet Soft Touch Lamination" at bounding box center [314, 200] width 199 height 56
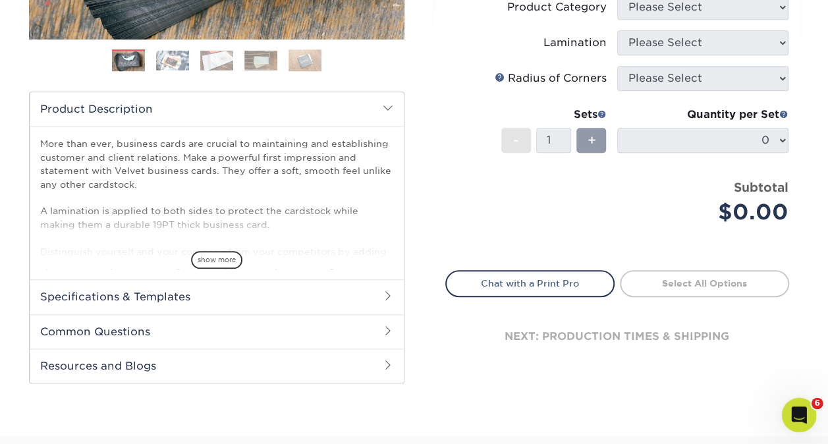
click at [802, 427] on div "Open Intercom Messenger" at bounding box center [796, 412] width 43 height 43
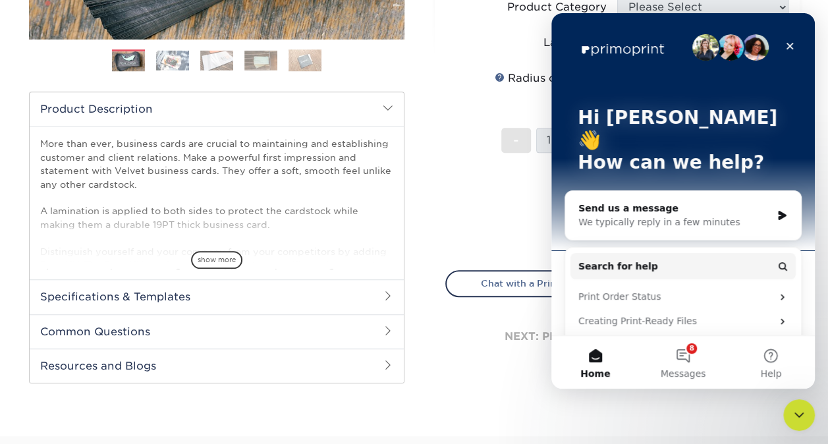
click at [462, 101] on li "Sets - 1 + Quantity per Set 0 (Price includes envelopes)" at bounding box center [617, 139] width 342 height 77
click at [791, 45] on icon "Close" at bounding box center [789, 46] width 11 height 11
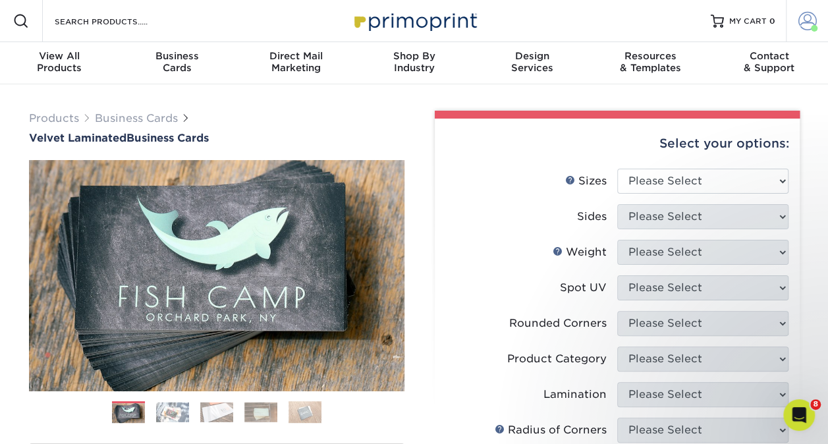
click at [810, 20] on span at bounding box center [807, 21] width 18 height 18
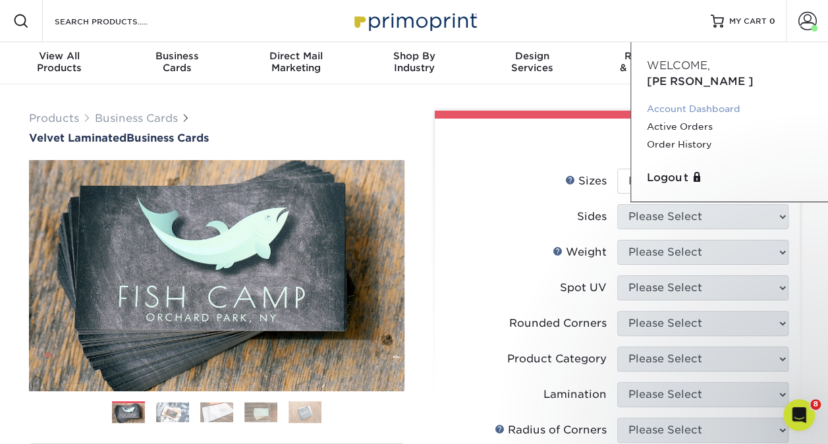
click at [694, 100] on link "Account Dashboard" at bounding box center [729, 109] width 165 height 18
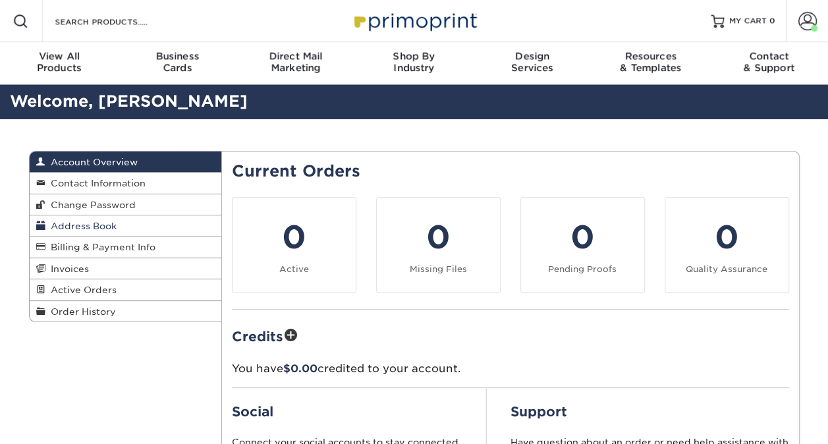
click at [142, 226] on link "Address Book" at bounding box center [126, 225] width 192 height 21
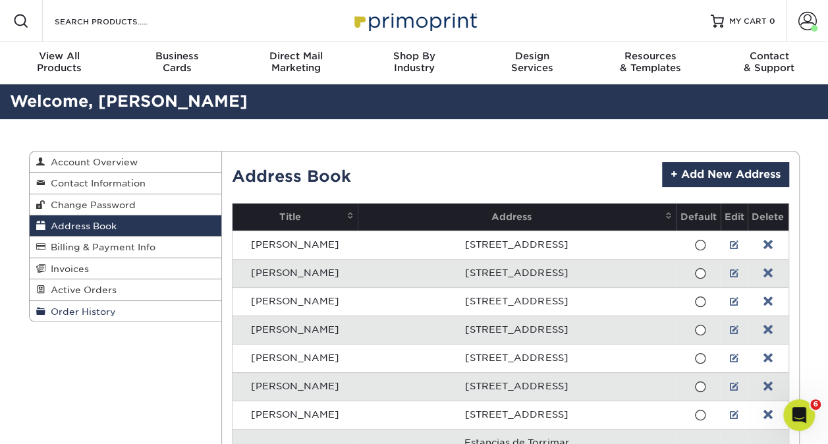
click at [105, 309] on span "Order History" at bounding box center [80, 311] width 70 height 11
